Goal: Browse casually

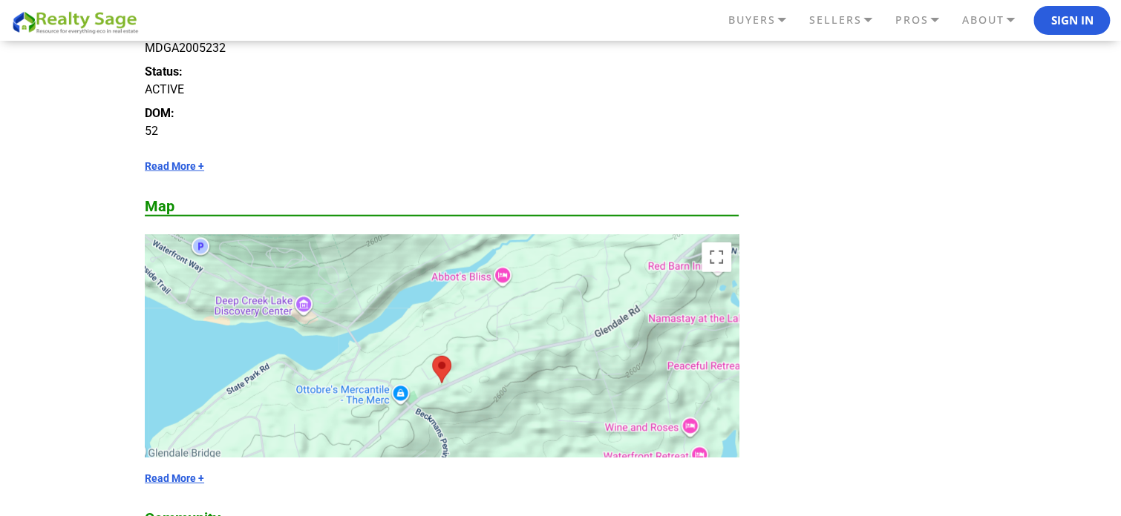
scroll to position [1726, 0]
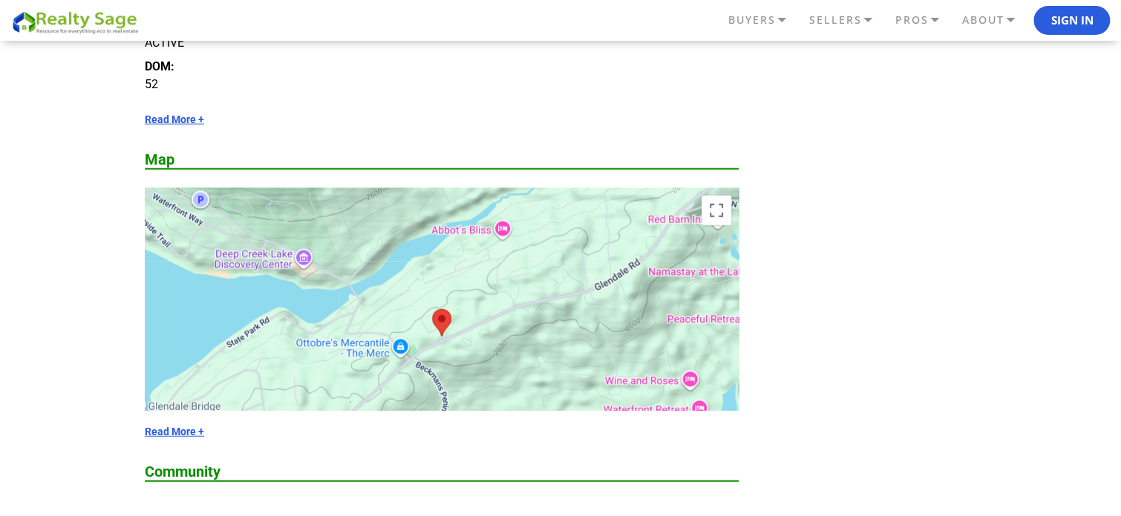
click at [683, 266] on div at bounding box center [442, 336] width 594 height 297
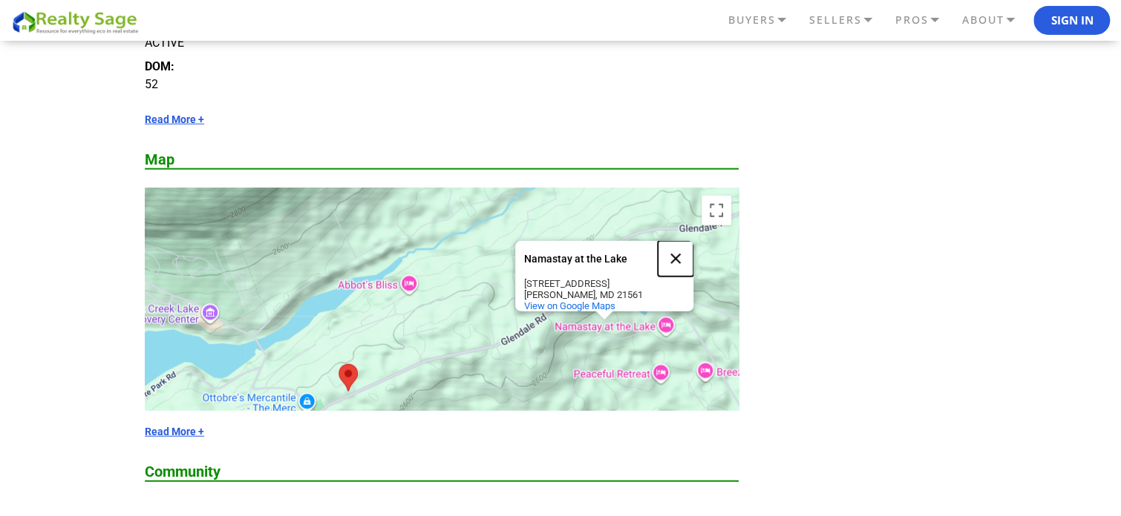
click at [676, 247] on button "Close" at bounding box center [675, 259] width 36 height 36
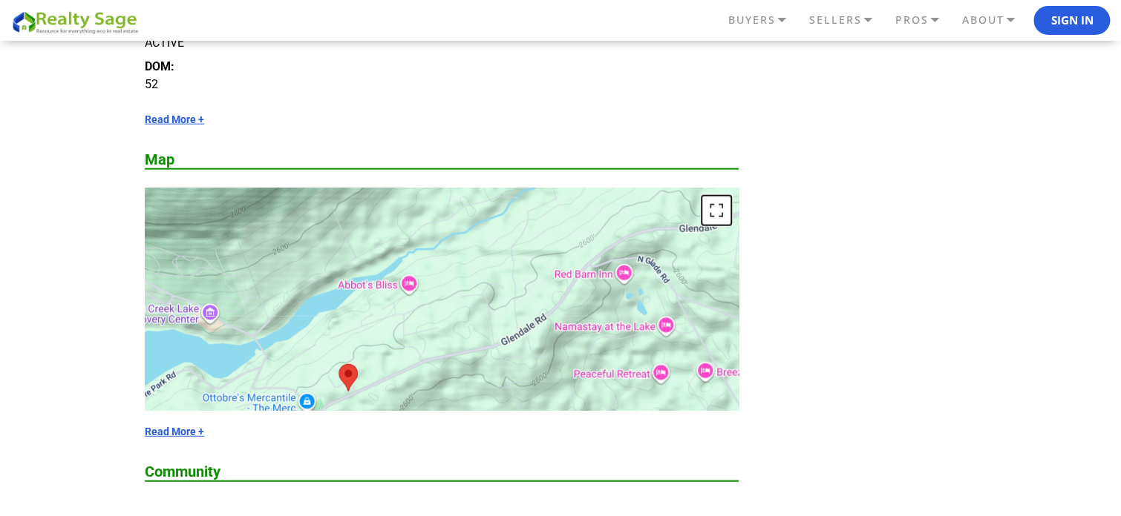
click at [715, 209] on button "Toggle fullscreen view" at bounding box center [716, 211] width 30 height 30
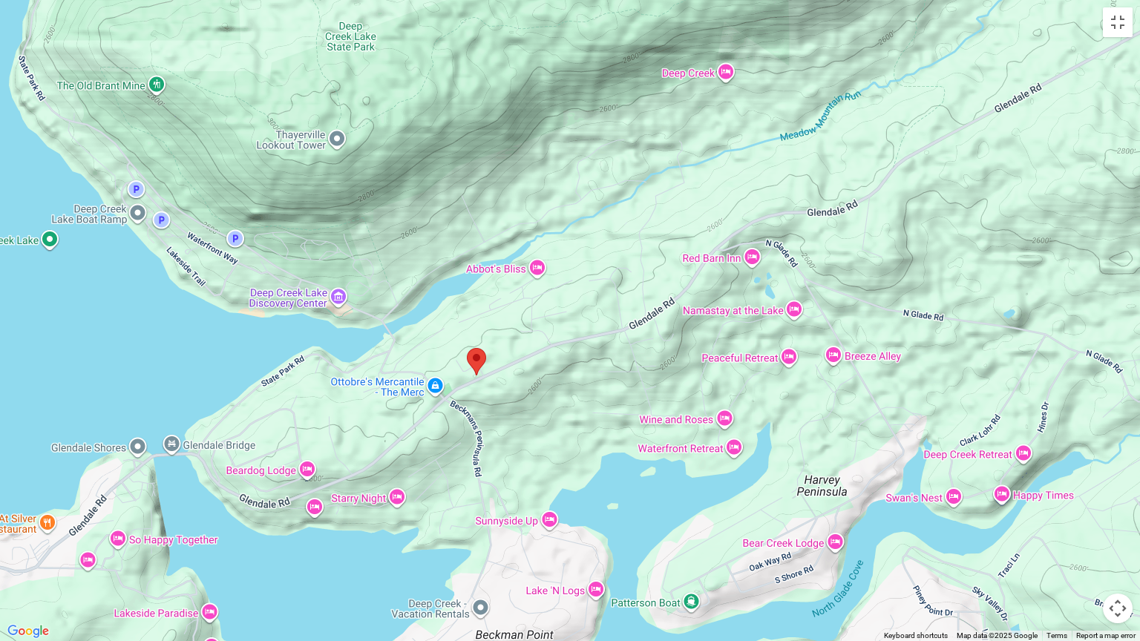
click at [442, 401] on div at bounding box center [570, 320] width 1140 height 641
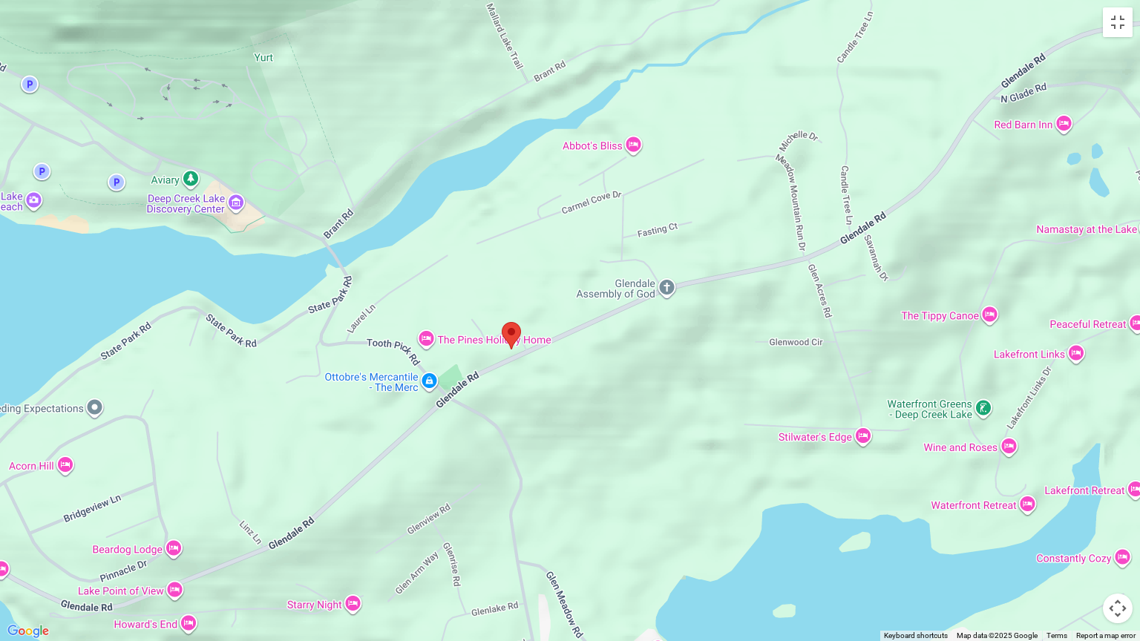
click at [785, 465] on div at bounding box center [570, 320] width 1140 height 641
click at [766, 452] on div at bounding box center [570, 320] width 1140 height 641
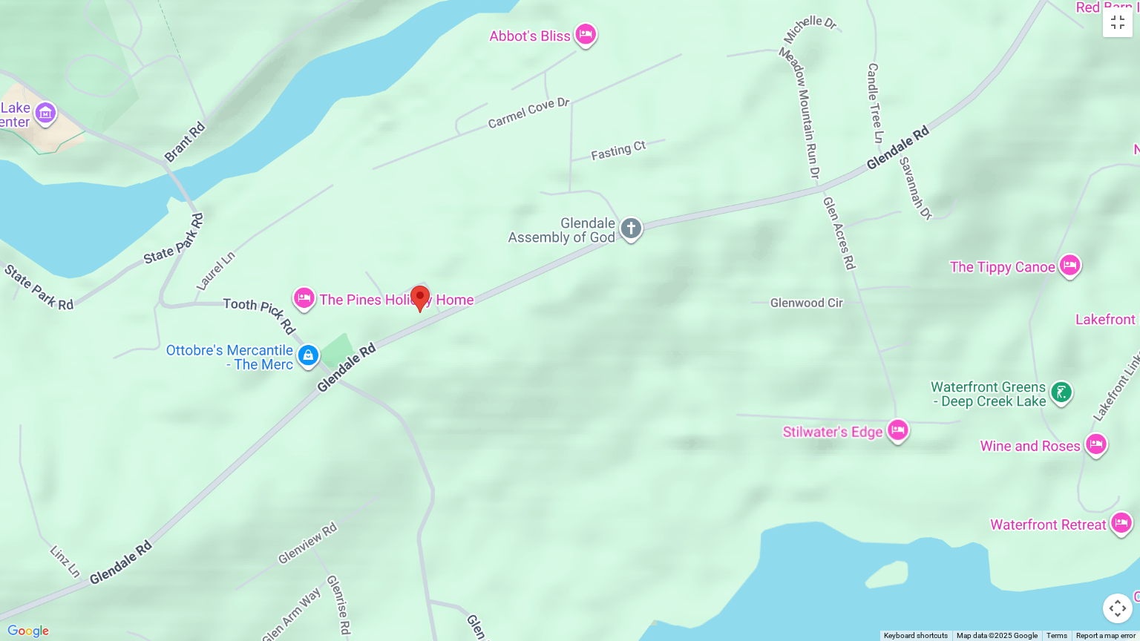
click at [766, 452] on div at bounding box center [570, 320] width 1140 height 641
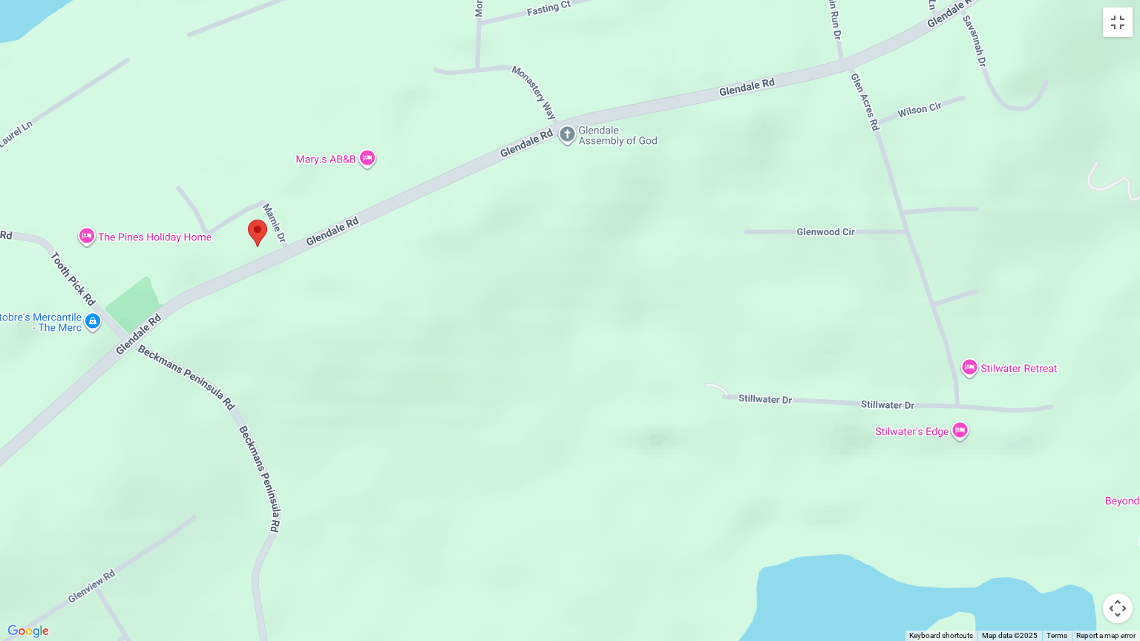
click at [766, 452] on div at bounding box center [570, 320] width 1140 height 641
drag, startPoint x: 8, startPoint y: 556, endPoint x: 13, endPoint y: 594, distance: 38.2
click at [13, 516] on div at bounding box center [570, 320] width 1140 height 641
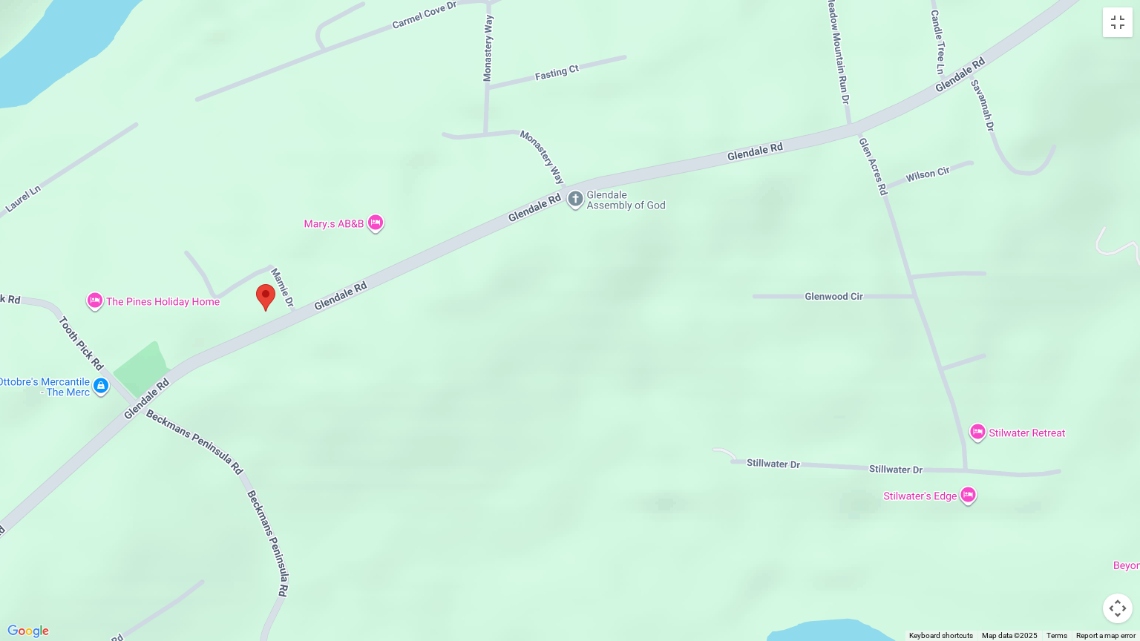
drag, startPoint x: 13, startPoint y: 594, endPoint x: 669, endPoint y: 119, distance: 809.7
click at [562, 213] on div at bounding box center [570, 320] width 1140 height 641
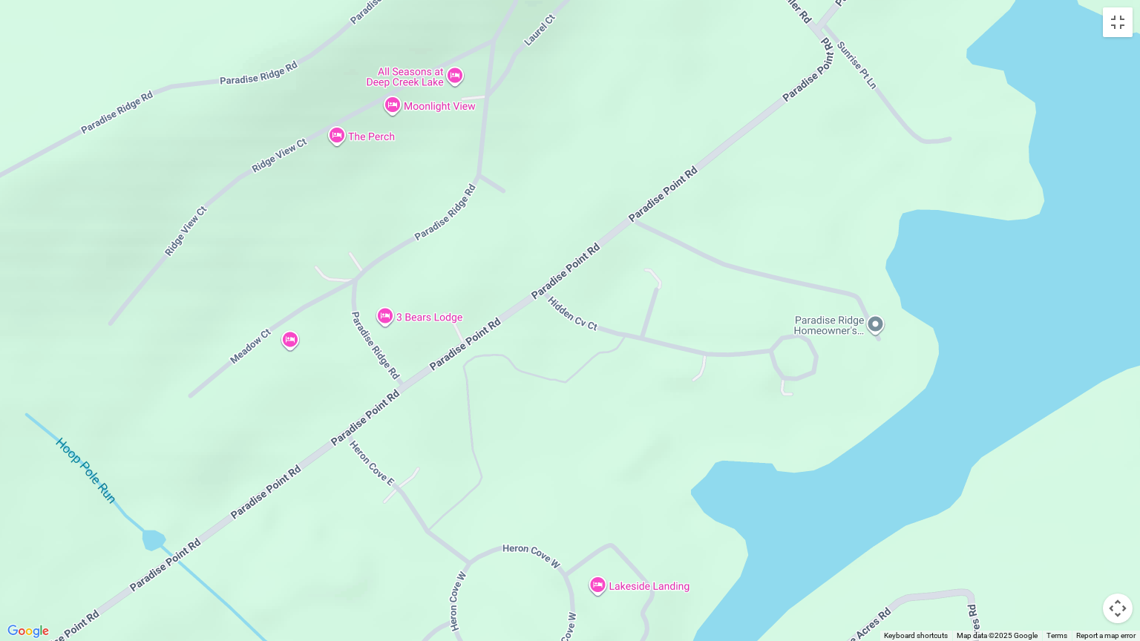
drag, startPoint x: 503, startPoint y: 164, endPoint x: 505, endPoint y: 279, distance: 115.0
click at [505, 279] on div at bounding box center [570, 320] width 1140 height 641
